Goal: Transaction & Acquisition: Purchase product/service

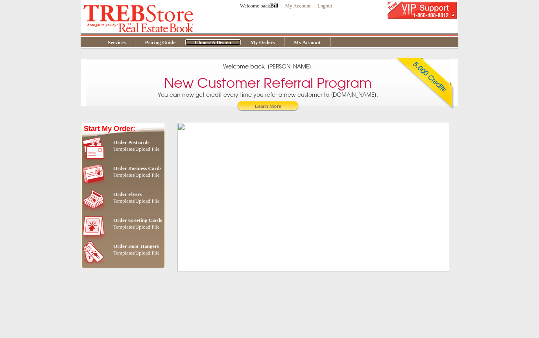
click at [219, 43] on link "Choose A Design" at bounding box center [212, 42] width 55 height 6
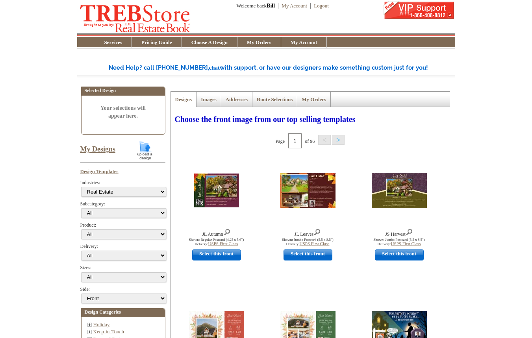
select select "785"
click at [93, 151] on link "My Designs" at bounding box center [97, 150] width 35 height 8
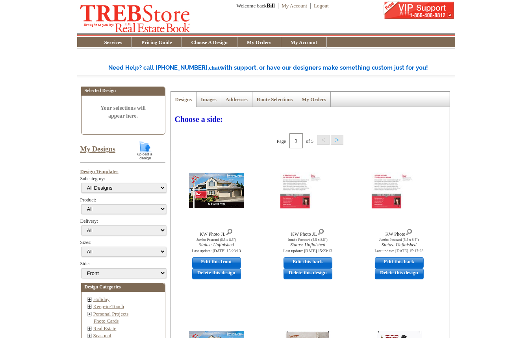
click at [210, 100] on link "Images" at bounding box center [209, 99] width 16 height 6
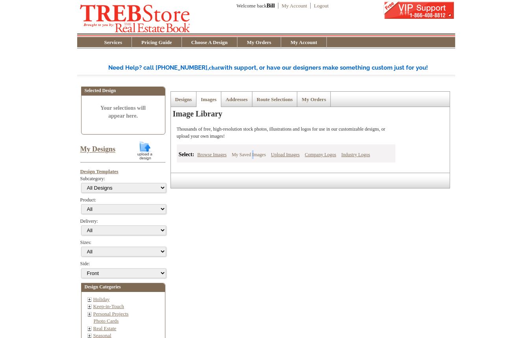
click at [253, 156] on link "My Saved Images" at bounding box center [248, 154] width 38 height 9
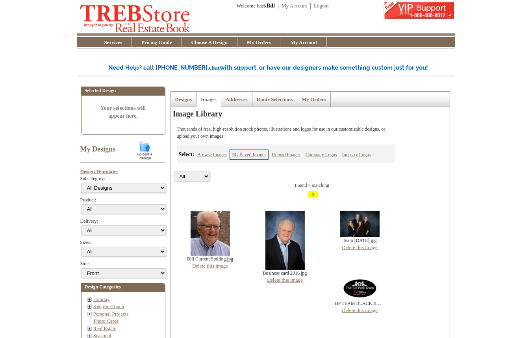
click at [109, 149] on link "My Designs" at bounding box center [97, 150] width 35 height 8
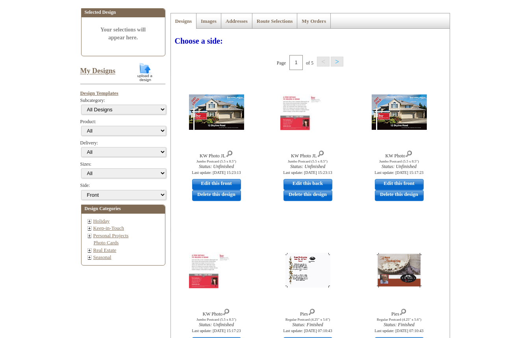
scroll to position [84, 0]
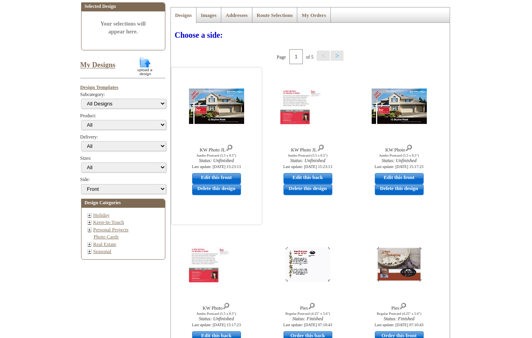
click at [219, 177] on link "Edit this front" at bounding box center [216, 178] width 49 height 11
select select "2"
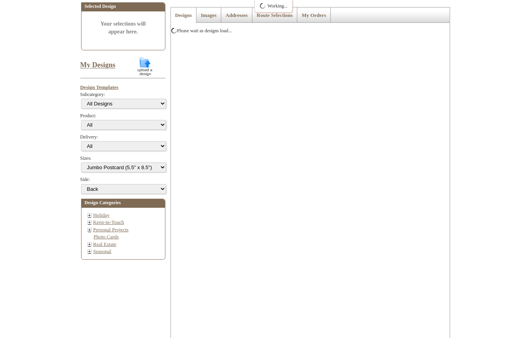
scroll to position [0, 0]
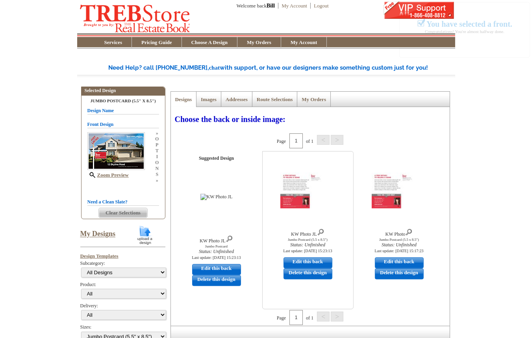
click at [298, 264] on link "Edit this back" at bounding box center [307, 262] width 49 height 11
select select "front"
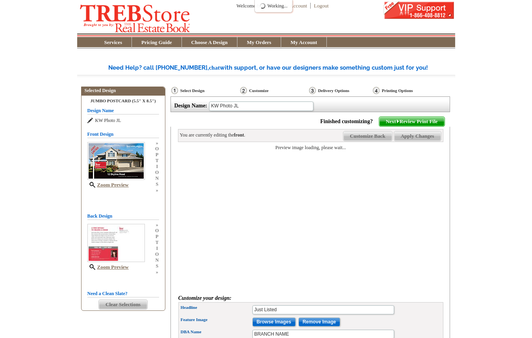
click at [365, 136] on span "Customize Back" at bounding box center [367, 135] width 49 height 9
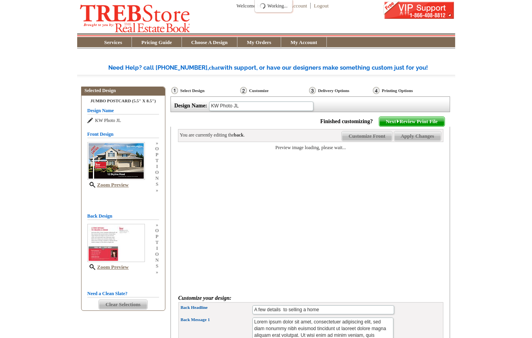
click at [365, 136] on span "Customize Front" at bounding box center [367, 135] width 50 height 9
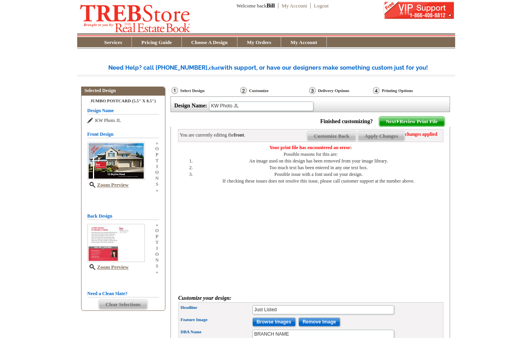
click at [1, 238] on main "Need Help? call 800-260-5887, chat with support, or have our designers make som…" at bounding box center [266, 243] width 532 height 383
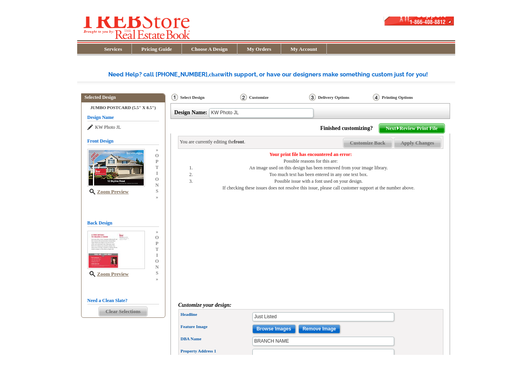
scroll to position [4, 0]
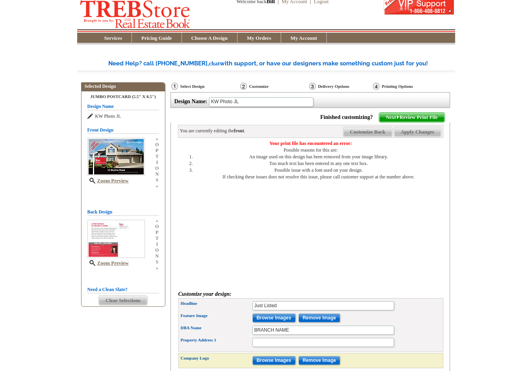
click at [129, 301] on span "Clear Selections" at bounding box center [123, 300] width 48 height 9
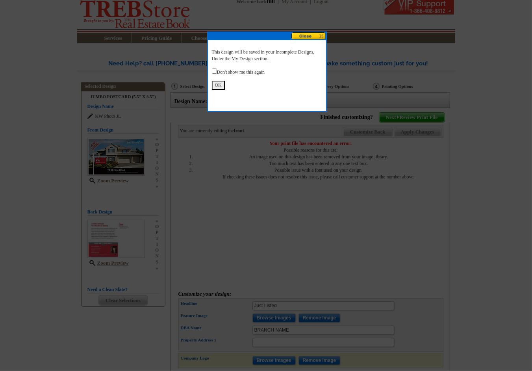
click at [213, 83] on button "OK" at bounding box center [218, 85] width 13 height 9
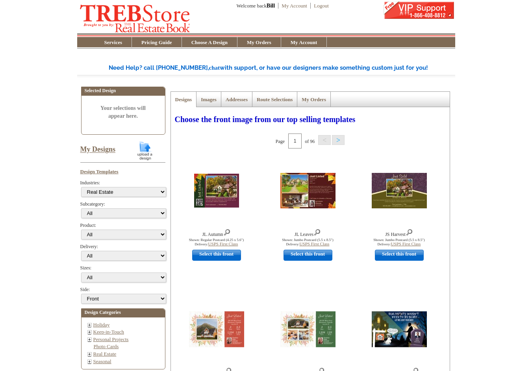
select select "785"
click at [81, 272] on select "All Jumbo Postcard (5.5" x 8.5") Regular Postcard (4.25" x 5.6") Panoramic Post…" at bounding box center [123, 277] width 85 height 10
select select "2"
click option "Jumbo Postcard (5.5" x 8.5")" at bounding box center [0, 0] width 0 height 0
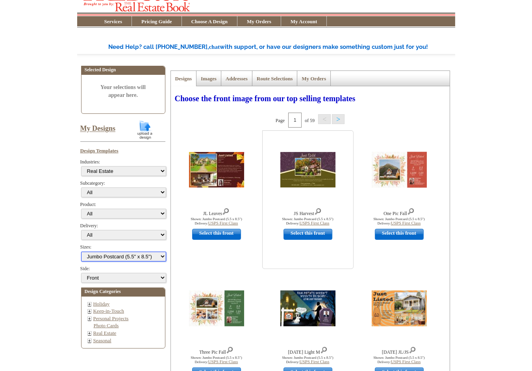
scroll to position [42, 0]
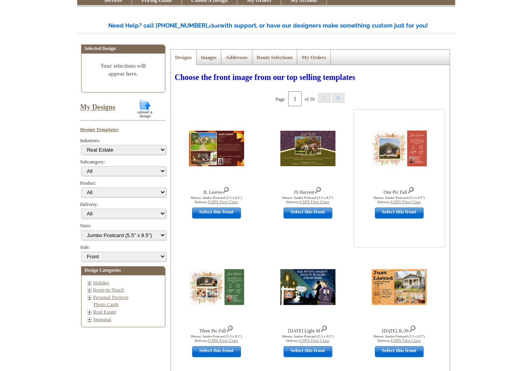
click at [399, 212] on link "Select this front" at bounding box center [399, 212] width 49 height 11
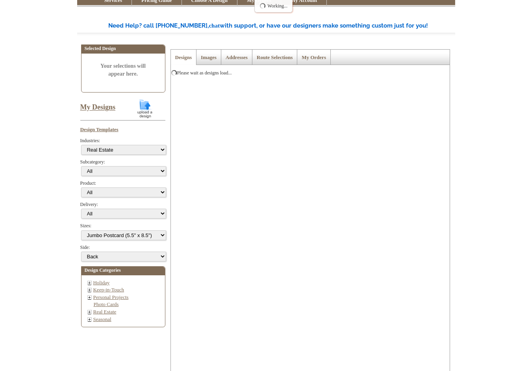
scroll to position [0, 0]
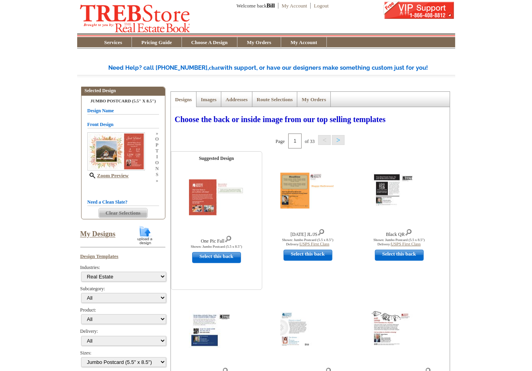
click at [221, 255] on link "Select this back" at bounding box center [216, 257] width 49 height 11
select select "front"
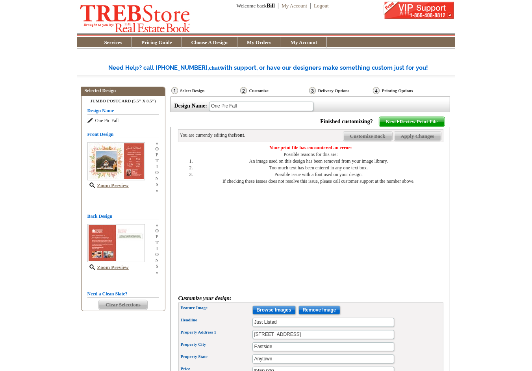
drag, startPoint x: 270, startPoint y: 146, endPoint x: 415, endPoint y: 185, distance: 149.8
click at [415, 185] on div "Your print file has encountered an error: Possible reasons for this are: An ima…" at bounding box center [310, 215] width 265 height 143
copy div "Your print file has encountered an error: Possible reasons for this are: An ima…"
click at [113, 302] on span "Clear Selections" at bounding box center [123, 304] width 48 height 9
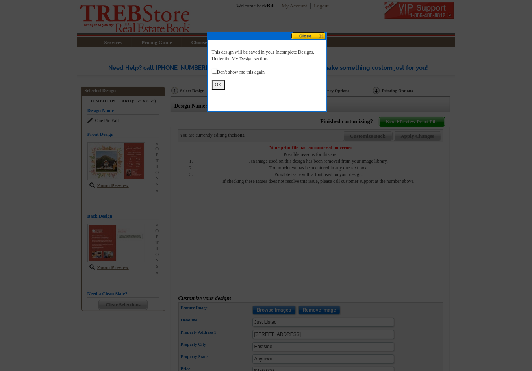
click at [219, 83] on button "OK" at bounding box center [218, 84] width 13 height 9
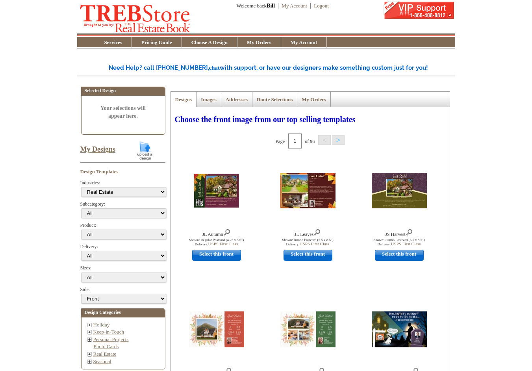
select select "785"
click at [100, 150] on link "My Designs" at bounding box center [97, 150] width 35 height 8
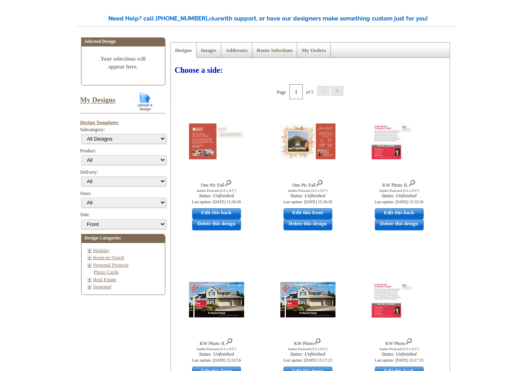
scroll to position [126, 0]
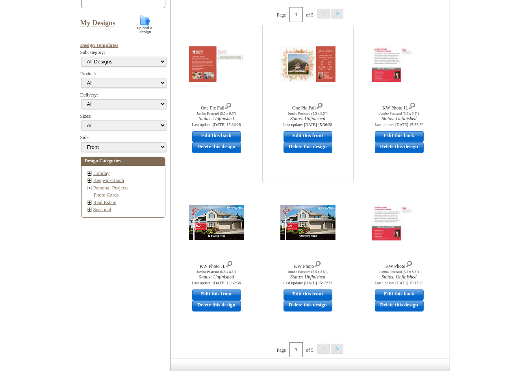
click at [320, 149] on link "Delete this design" at bounding box center [307, 147] width 49 height 11
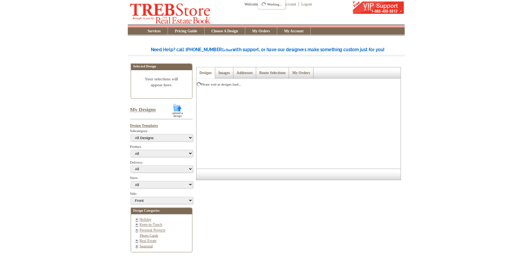
scroll to position [0, 0]
